Goal: Find specific fact: Find contact information

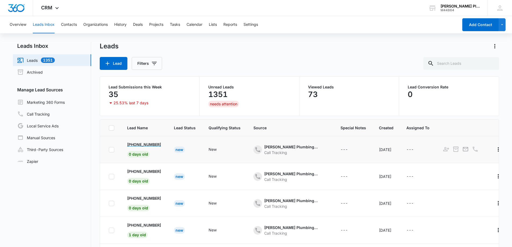
drag, startPoint x: 164, startPoint y: 145, endPoint x: 133, endPoint y: 146, distance: 30.4
click at [133, 146] on td "[PHONE_NUMBER] 0 days old" at bounding box center [144, 149] width 47 height 27
click at [167, 145] on td "[PHONE_NUMBER] 0 days old" at bounding box center [144, 149] width 47 height 27
drag, startPoint x: 167, startPoint y: 146, endPoint x: 133, endPoint y: 145, distance: 34.2
click at [134, 145] on td "[PHONE_NUMBER] 0 days old" at bounding box center [144, 149] width 47 height 27
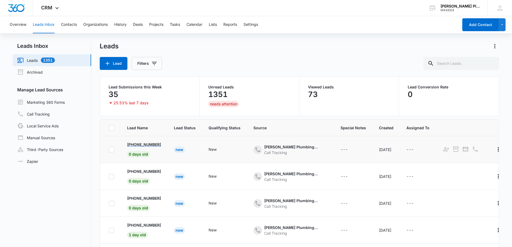
copy p "301) 312-4991"
